Goal: Information Seeking & Learning: Find specific fact

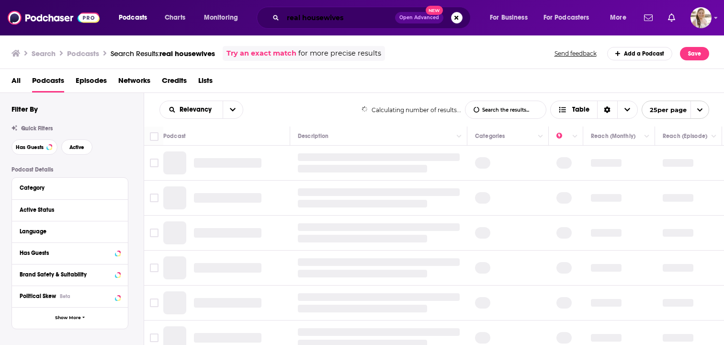
click at [312, 14] on input "real housewives" at bounding box center [339, 17] width 112 height 15
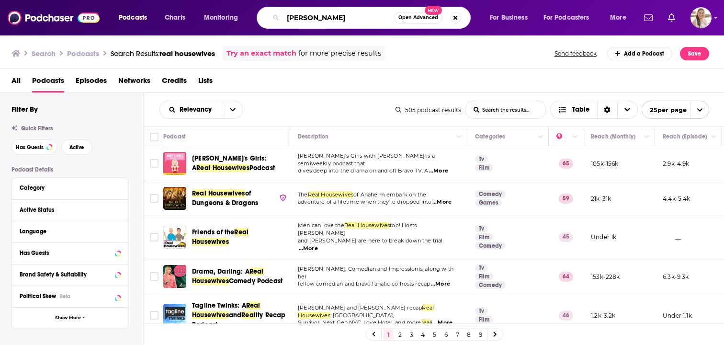
type input "Michelle Curran"
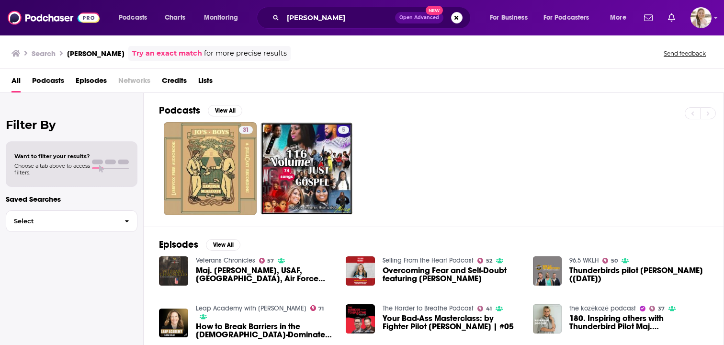
click at [179, 82] on span "Credits" at bounding box center [174, 83] width 25 height 20
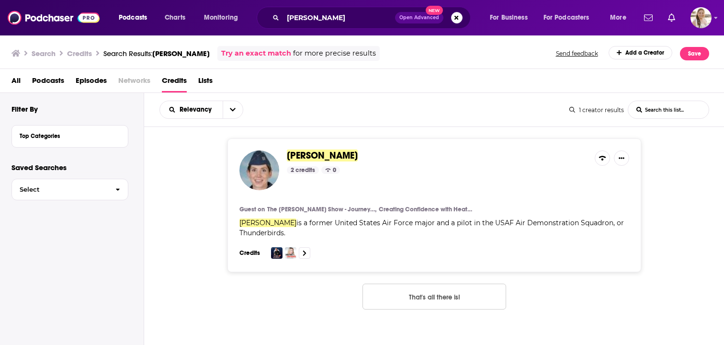
click at [326, 156] on span "Michelle Curran" at bounding box center [322, 155] width 71 height 12
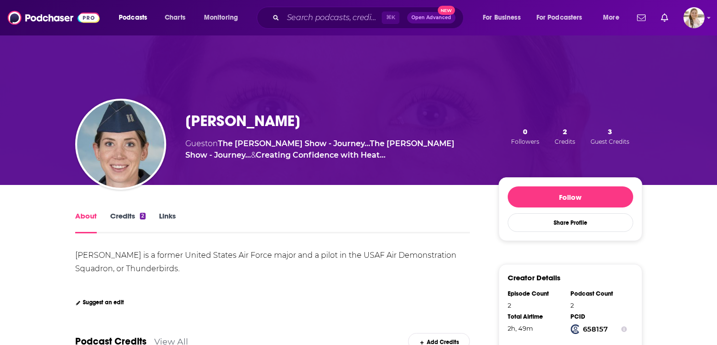
click at [127, 217] on link "Credits 2" at bounding box center [127, 222] width 35 height 22
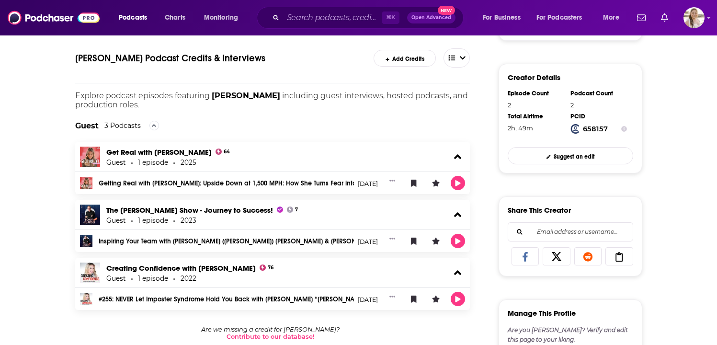
scroll to position [202, 0]
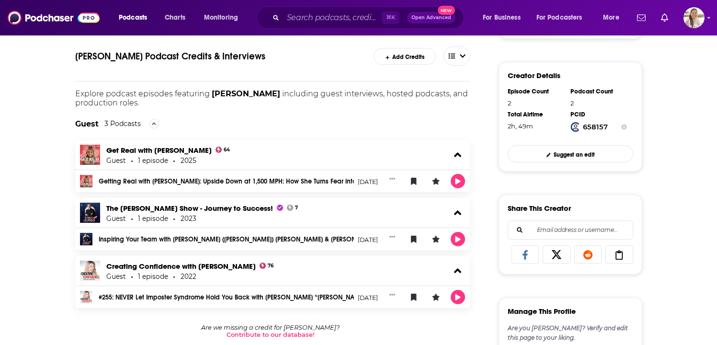
click at [205, 182] on link "Getting Real with Michelle Mace Curran: Upside Down at 1,500 MPH: How She Turns…" at bounding box center [227, 181] width 256 height 7
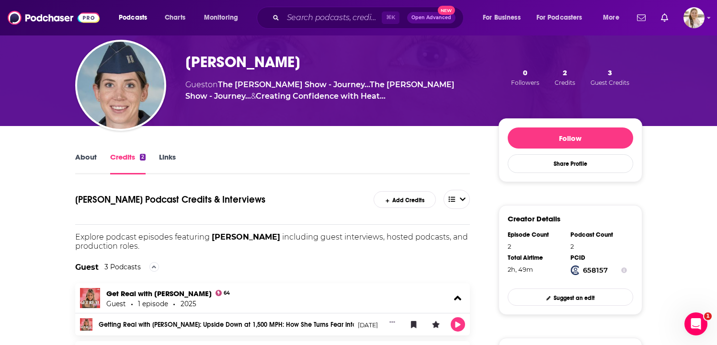
scroll to position [0, 0]
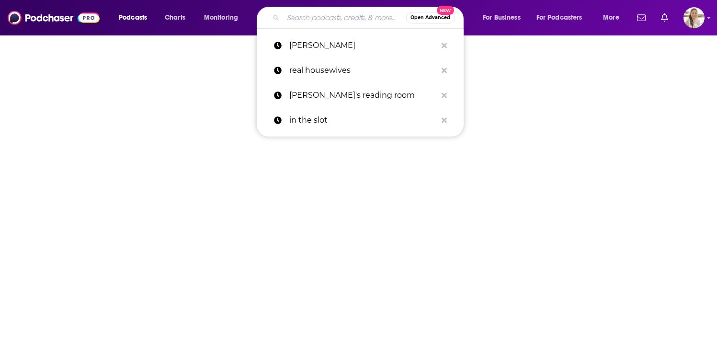
click at [324, 11] on input "Search podcasts, credits, & more..." at bounding box center [344, 17] width 123 height 15
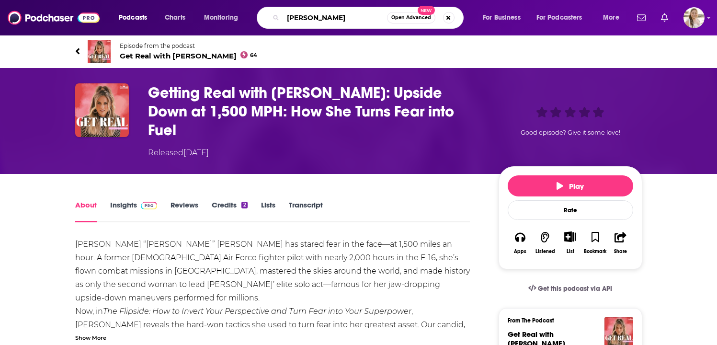
type input "[PERSON_NAME]"
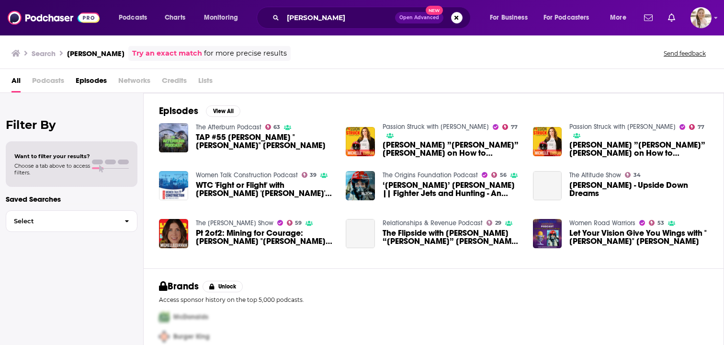
click at [175, 79] on span "Credits" at bounding box center [174, 83] width 25 height 20
click at [227, 100] on div "Episodes View All The Afterburn Podcast 63 TAP #55 Michelle "Mace" Curran Passi…" at bounding box center [434, 180] width 580 height 175
click at [221, 113] on button "View All" at bounding box center [223, 110] width 34 height 11
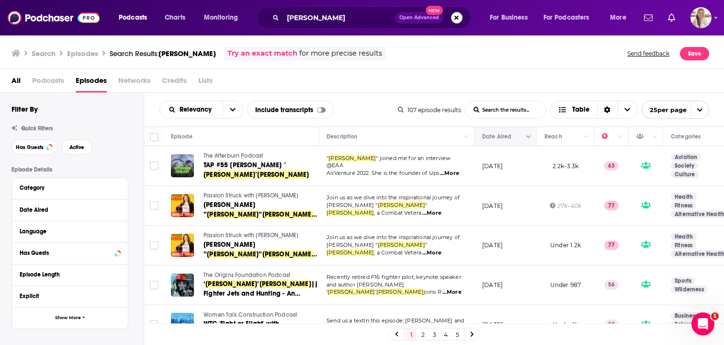
click at [506, 137] on icon "Move" at bounding box center [505, 136] width 8 height 3
click at [505, 138] on icon "Move" at bounding box center [504, 136] width 11 height 11
click at [530, 137] on icon "Column Actions" at bounding box center [528, 137] width 5 height 6
click at [528, 134] on div at bounding box center [362, 172] width 724 height 345
click at [503, 134] on icon "Move" at bounding box center [504, 136] width 11 height 11
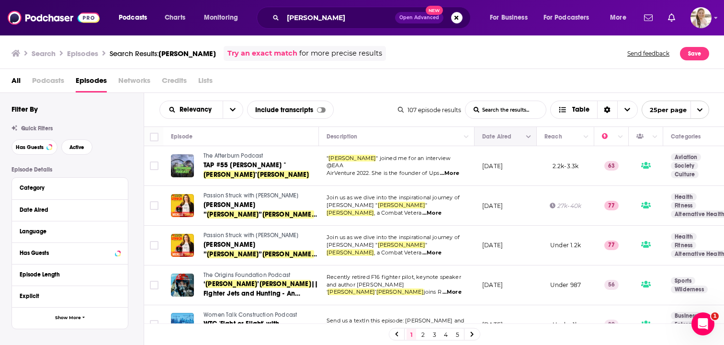
click at [504, 139] on icon "Move" at bounding box center [504, 136] width 11 height 11
click at [629, 108] on icon "Choose View" at bounding box center [627, 109] width 6 height 7
click at [605, 109] on icon "Sort Direction" at bounding box center [607, 110] width 6 height 7
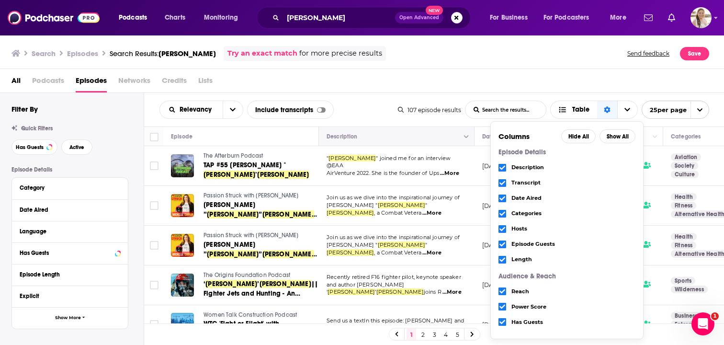
click at [417, 139] on button "Move" at bounding box center [396, 136] width 140 height 11
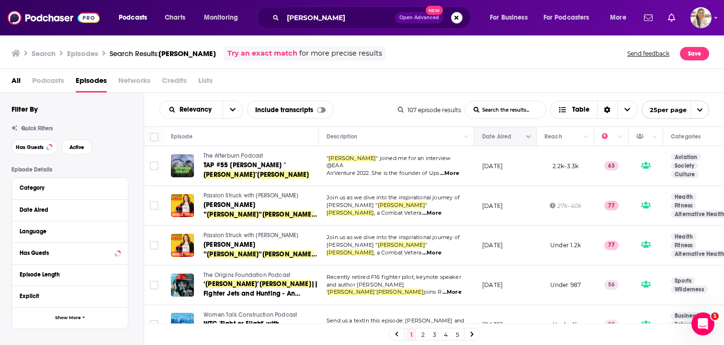
click at [495, 136] on button "Move" at bounding box center [504, 136] width 46 height 11
click at [531, 137] on button "Column Actions" at bounding box center [528, 136] width 11 height 11
click at [531, 137] on div at bounding box center [362, 172] width 724 height 345
click at [529, 136] on icon "Column Actions" at bounding box center [528, 136] width 5 height 3
click at [529, 137] on div at bounding box center [362, 172] width 724 height 345
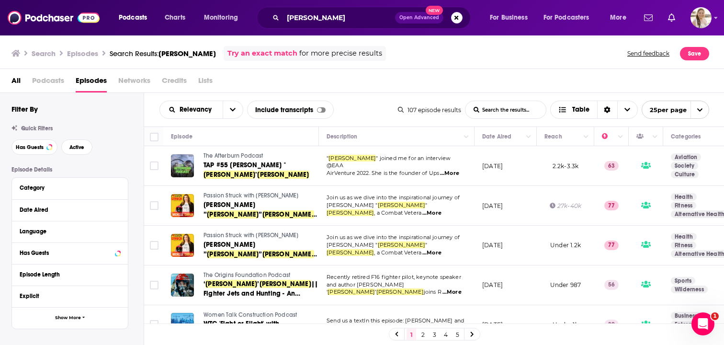
click at [701, 105] on span "open menu" at bounding box center [699, 109] width 18 height 17
click at [679, 157] on button "100 per page" at bounding box center [675, 158] width 67 height 15
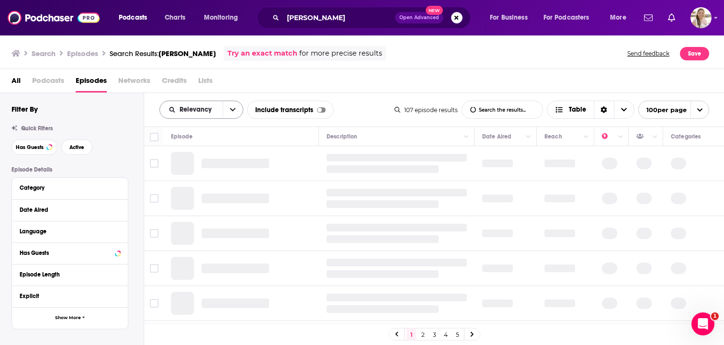
click at [231, 110] on icon "open menu" at bounding box center [233, 109] width 6 height 7
click at [233, 112] on icon "close menu" at bounding box center [233, 109] width 6 height 7
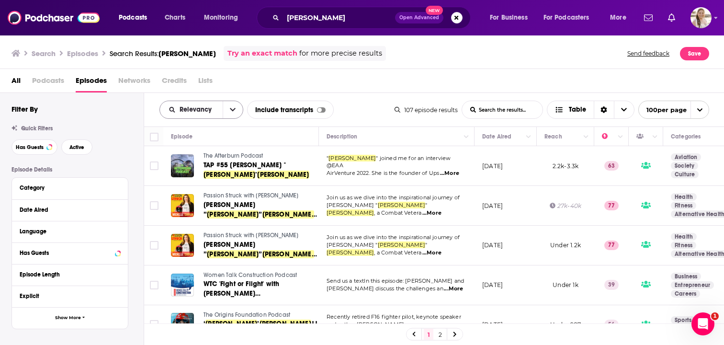
click at [239, 108] on button "open menu" at bounding box center [233, 109] width 20 height 17
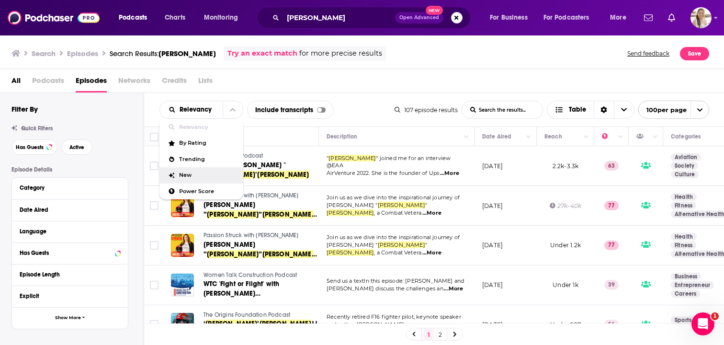
click at [198, 179] on div "New" at bounding box center [201, 175] width 84 height 16
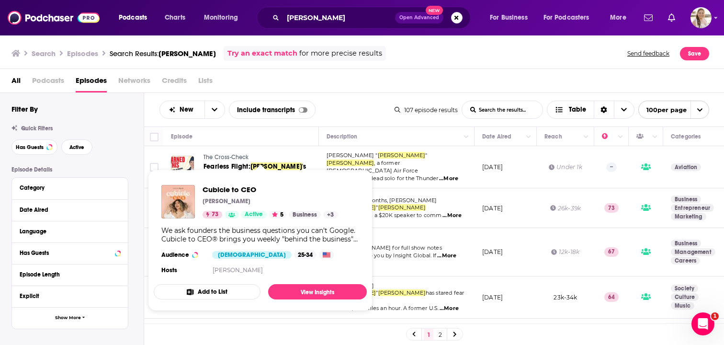
click at [476, 71] on div "All Podcasts Episodes Networks Credits Lists" at bounding box center [362, 81] width 724 height 24
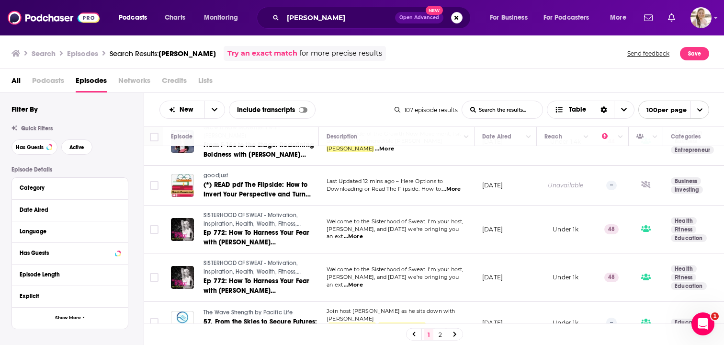
scroll to position [570, 0]
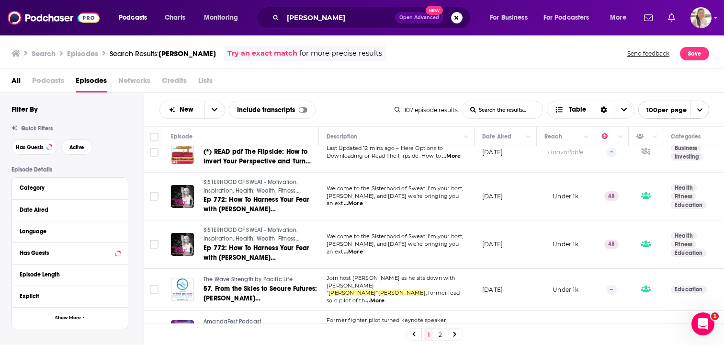
click at [363, 200] on span "...More" at bounding box center [353, 204] width 19 height 8
click at [449, 224] on td "Welcome to the Sisterhood of Sweat. I'm your host, Linda, and today we're bring…" at bounding box center [397, 244] width 156 height 48
click at [363, 248] on span "...More" at bounding box center [353, 252] width 19 height 8
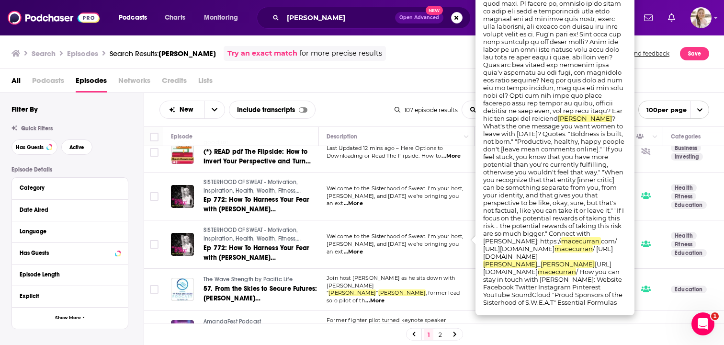
click at [410, 248] on td "Welcome to the Sisterhood of Sweat. I'm your host, Linda, and today we're bring…" at bounding box center [397, 244] width 156 height 48
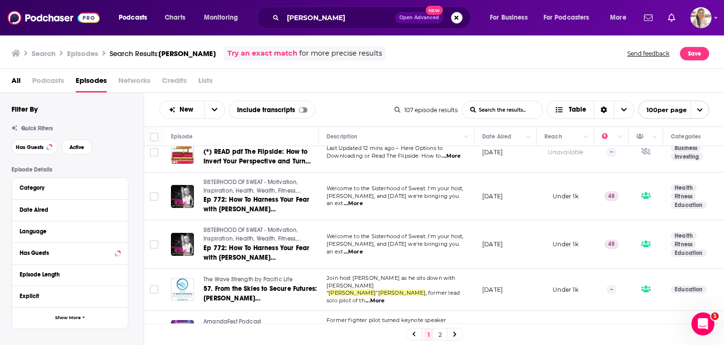
click at [384, 297] on span "...More" at bounding box center [374, 301] width 19 height 8
click at [409, 269] on td "Join host Jim Breen as he sits down with Michelle “ Mace ” Curran , former lead…" at bounding box center [397, 290] width 156 height 42
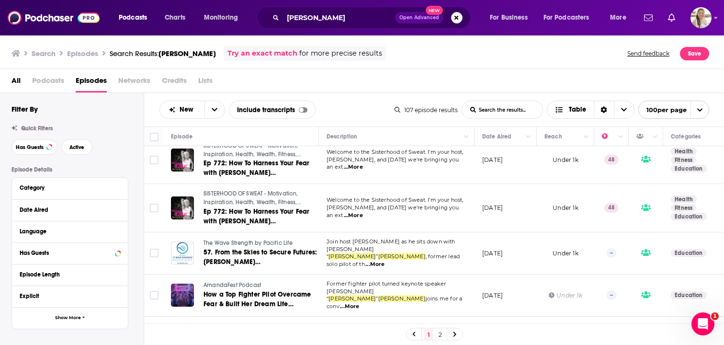
scroll to position [761, 0]
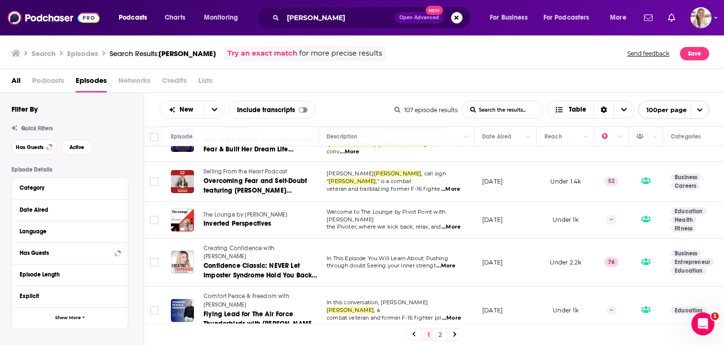
click at [448, 314] on span "...More" at bounding box center [451, 318] width 19 height 8
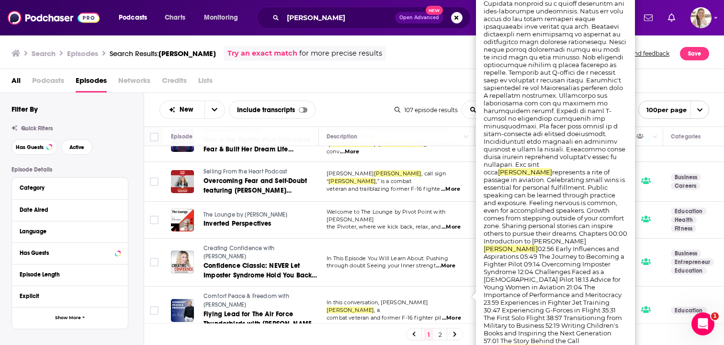
click at [448, 314] on span "...More" at bounding box center [451, 318] width 19 height 8
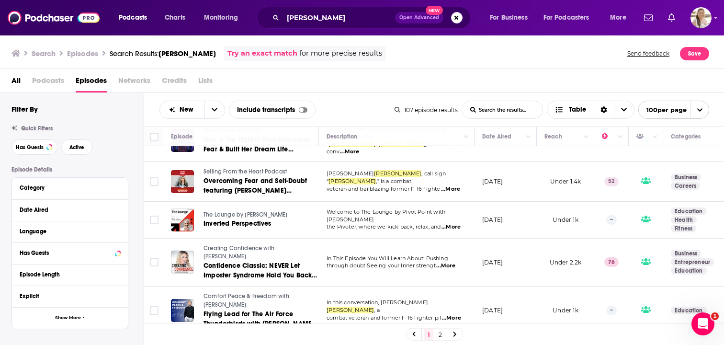
click at [444, 262] on span "...More" at bounding box center [445, 266] width 19 height 8
click at [447, 185] on span "...More" at bounding box center [450, 189] width 19 height 8
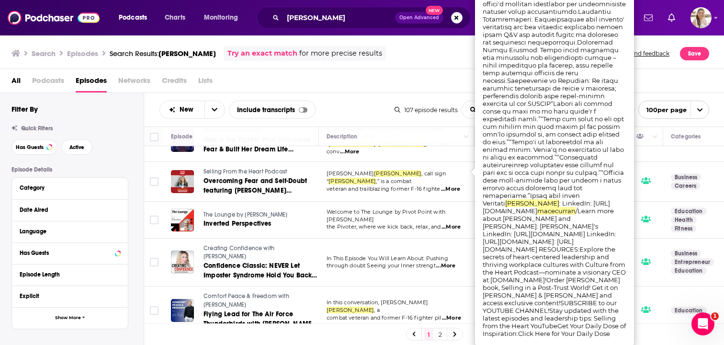
click at [407, 202] on td "Welcome to The Lounge by Pivot Point with Sarah the Pivoter, where we kick back…" at bounding box center [397, 220] width 156 height 37
